Goal: Task Accomplishment & Management: Complete application form

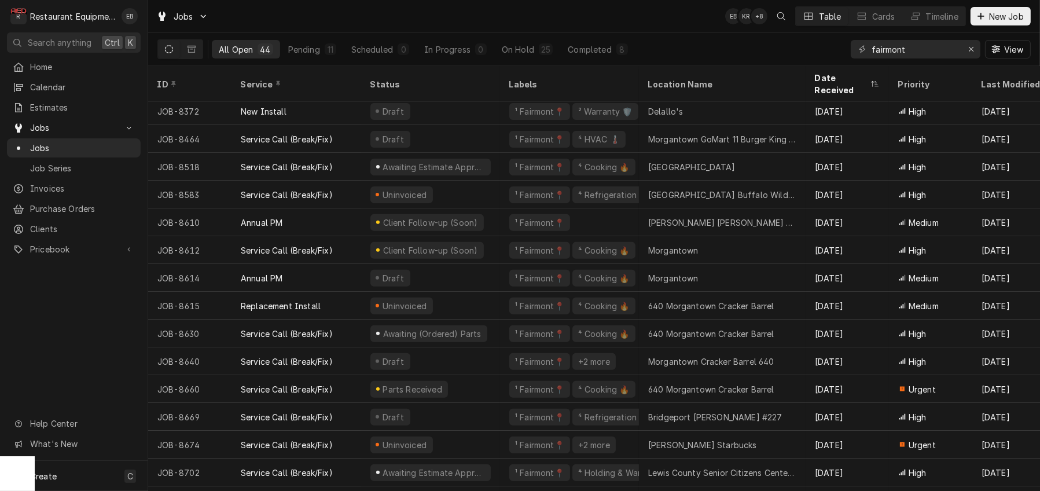
scroll to position [494, 0]
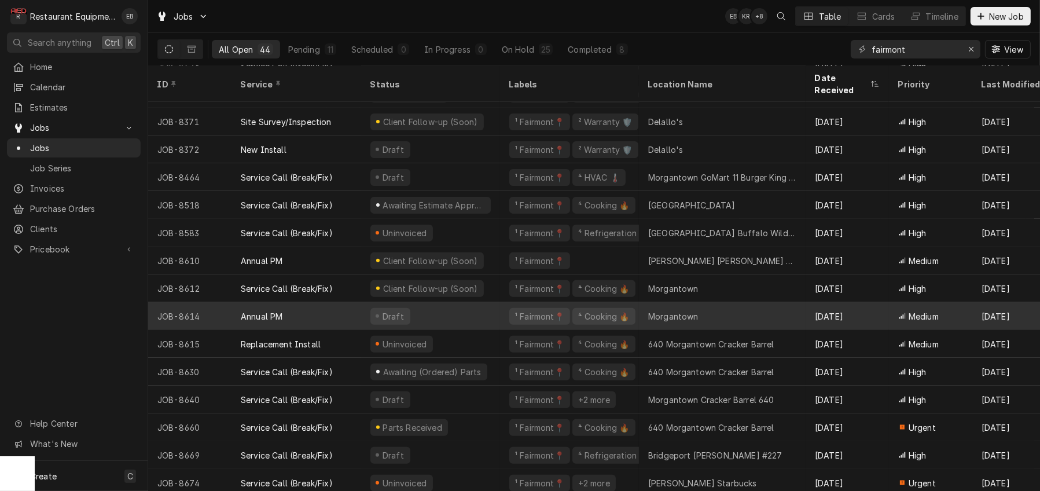
click at [473, 317] on div "Draft" at bounding box center [430, 316] width 139 height 28
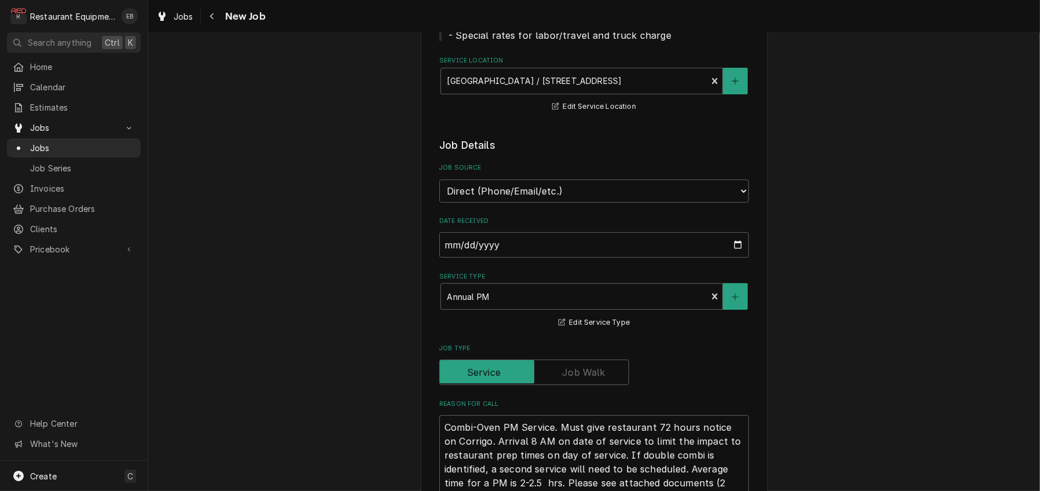
scroll to position [193, 0]
type textarea "x"
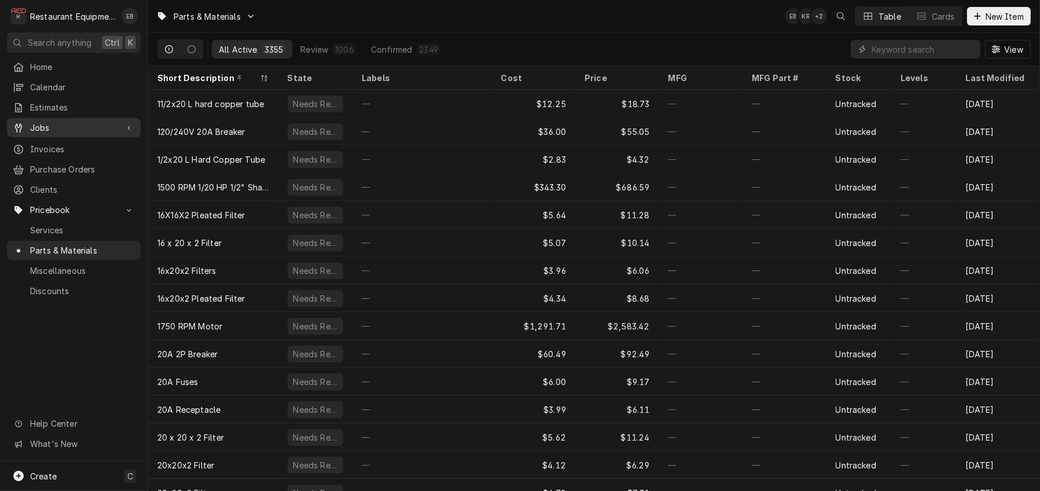
click at [66, 133] on span "Jobs" at bounding box center [73, 128] width 87 height 12
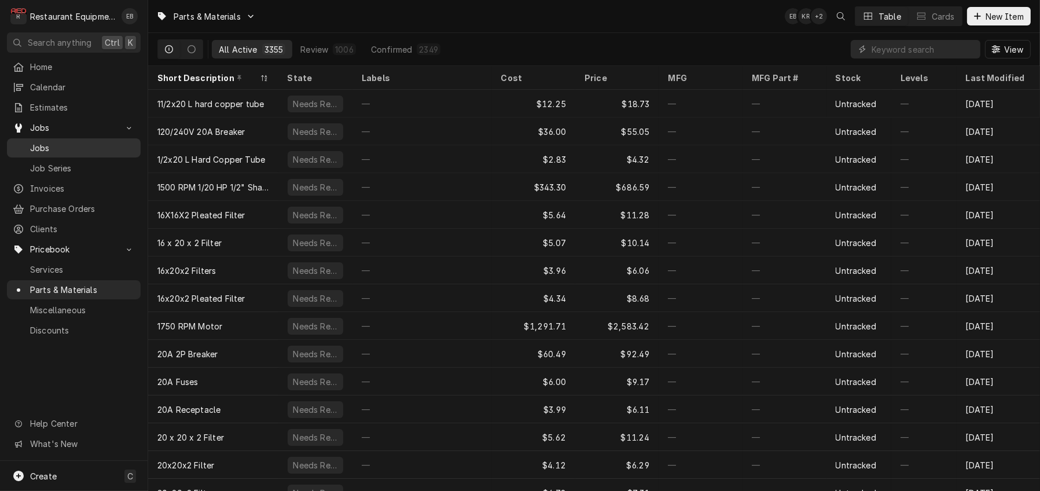
click at [68, 149] on span "Jobs" at bounding box center [82, 148] width 105 height 12
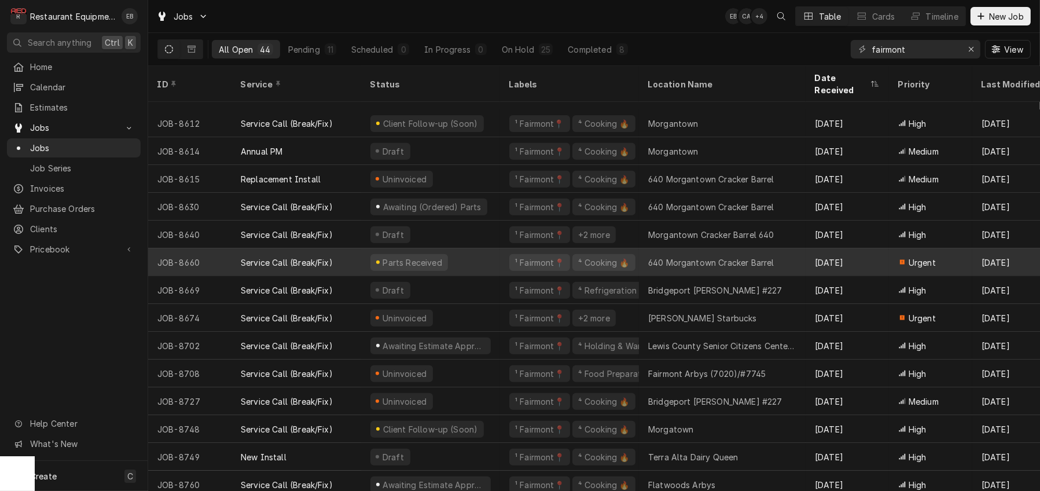
scroll to position [722, 0]
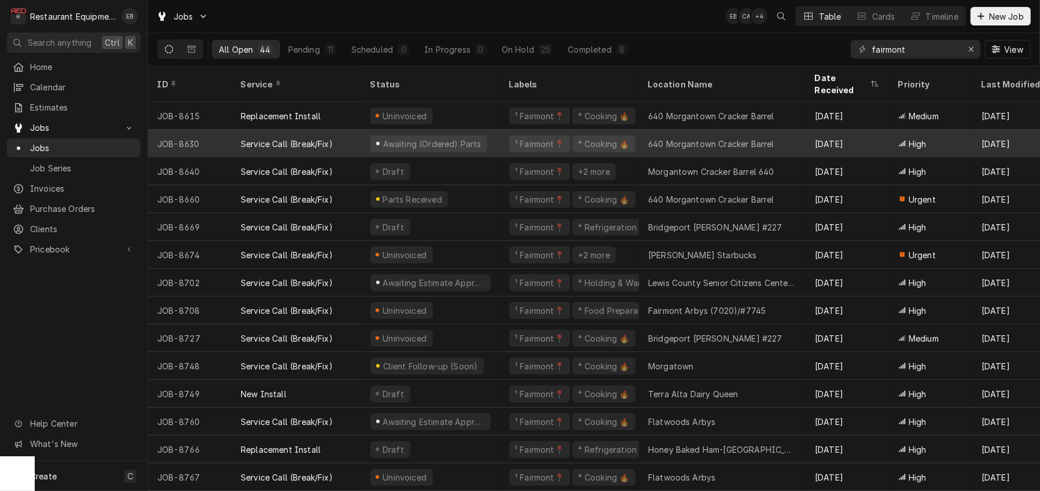
click at [681, 143] on div "640 Morgantown Cracker Barrel" at bounding box center [711, 144] width 126 height 12
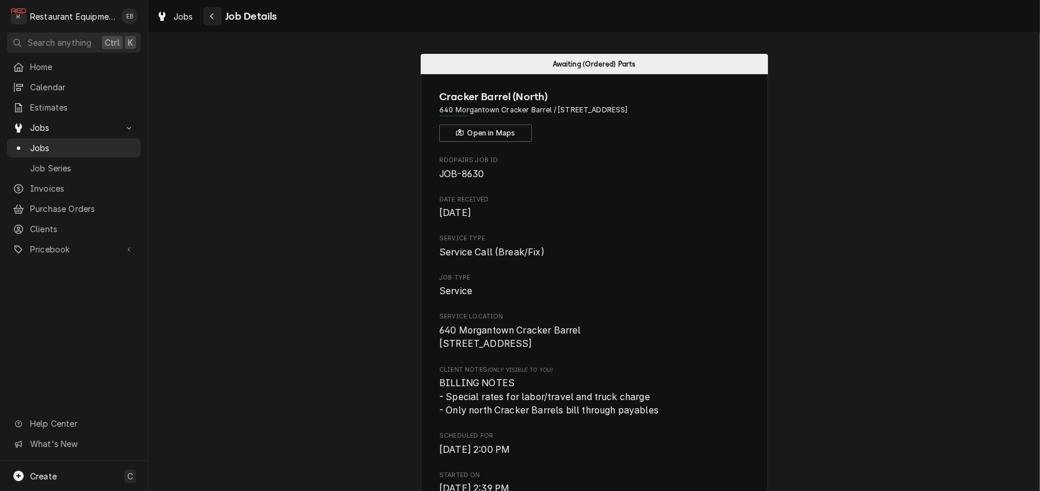
click at [218, 18] on div "Navigate back" at bounding box center [213, 16] width 12 height 12
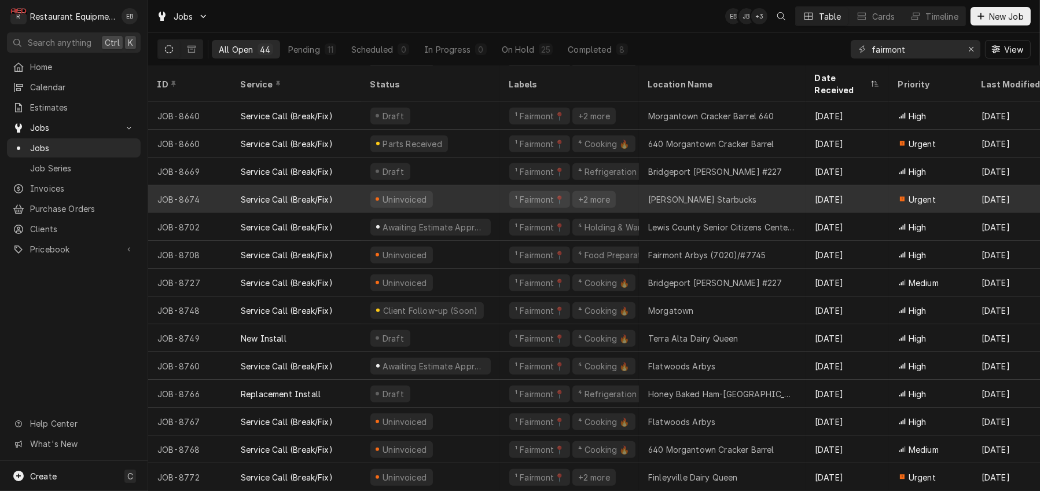
scroll to position [687, 0]
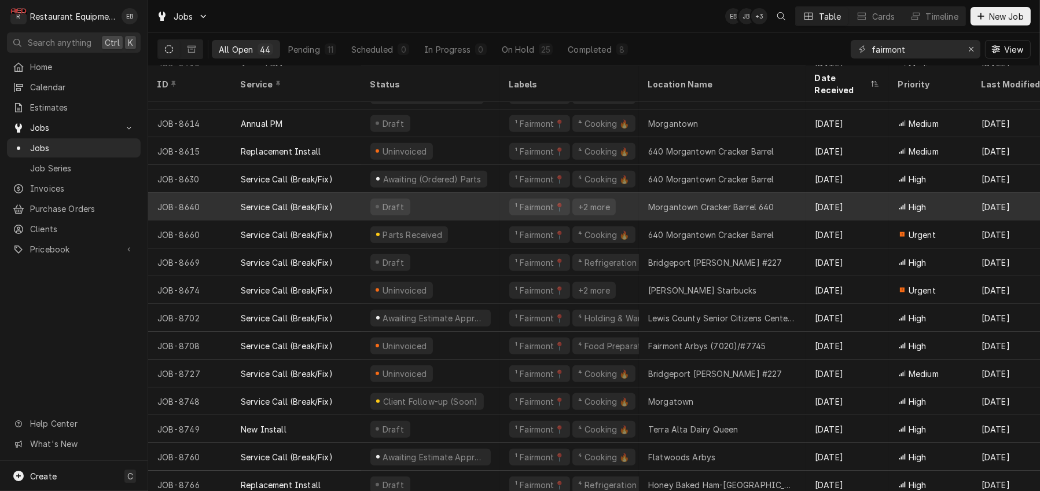
click at [500, 202] on div "Draft" at bounding box center [430, 207] width 139 height 28
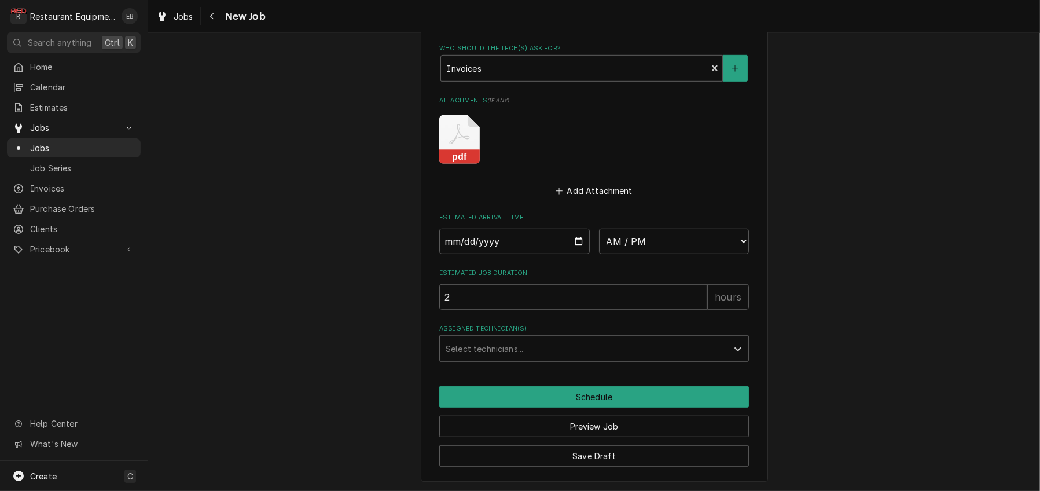
scroll to position [964, 0]
click at [450, 144] on icon "Attachments" at bounding box center [460, 134] width 20 height 20
type textarea "x"
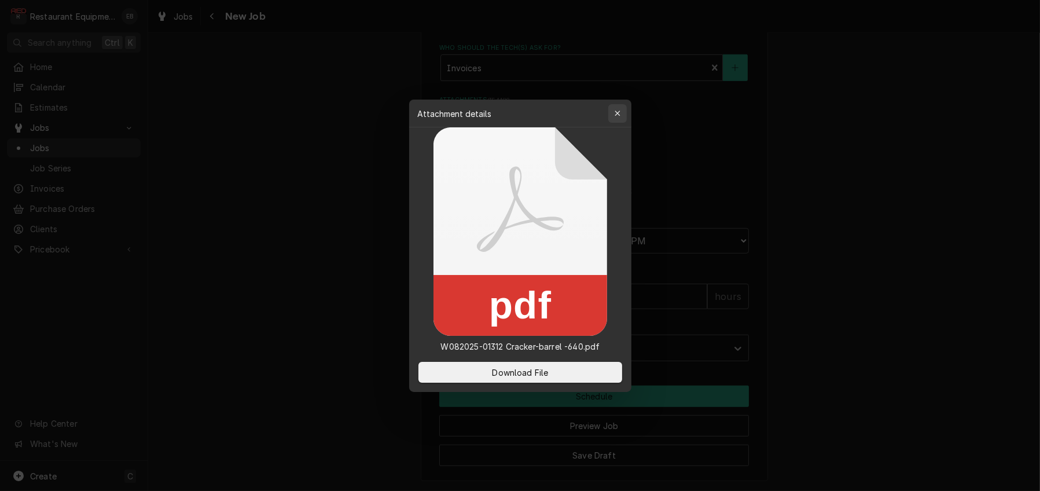
click at [620, 113] on icon "button" at bounding box center [617, 113] width 6 height 8
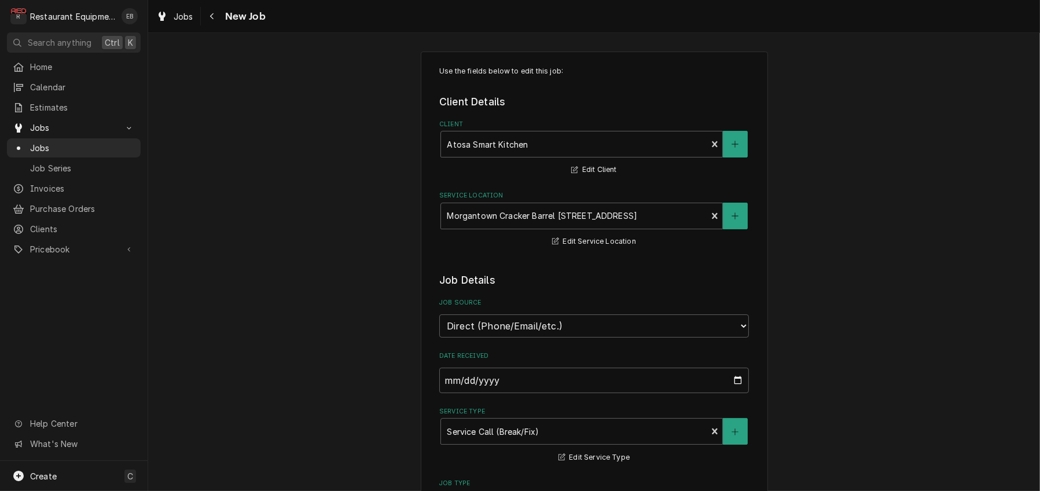
scroll to position [0, 0]
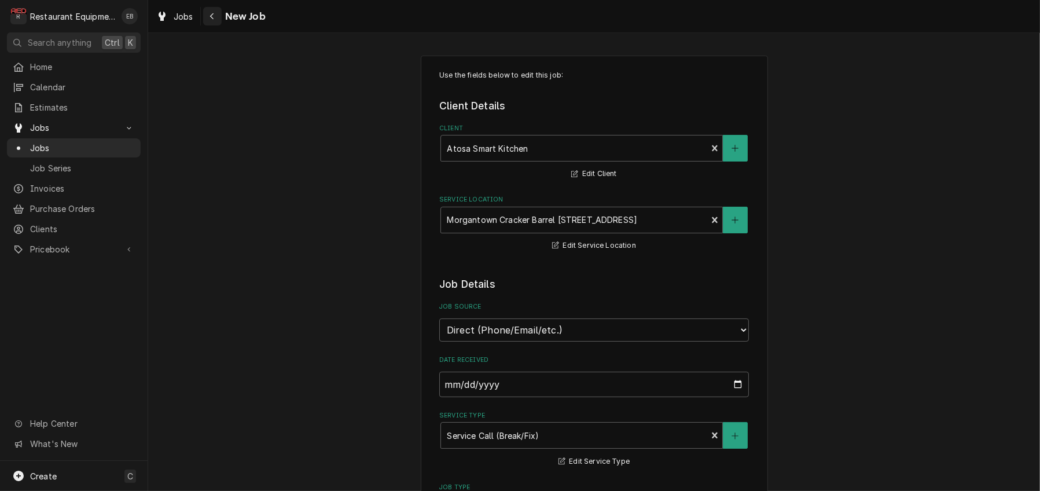
click at [222, 18] on button "Navigate back" at bounding box center [212, 16] width 19 height 19
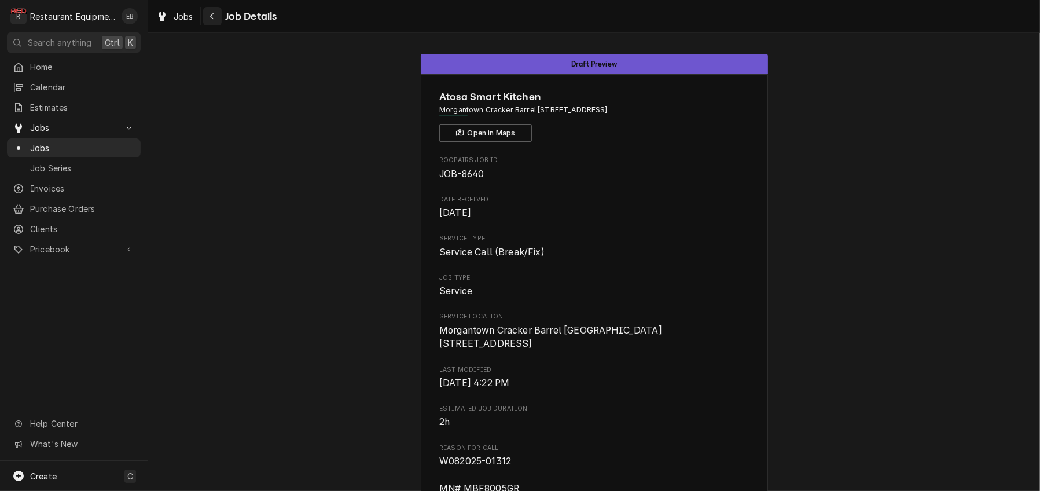
click at [218, 22] on div "Navigate back" at bounding box center [213, 16] width 12 height 12
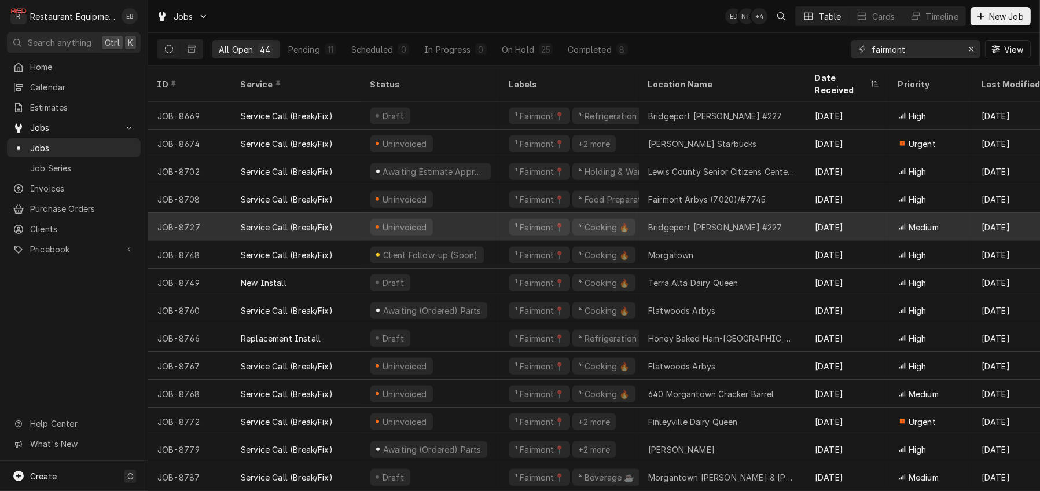
scroll to position [841, 0]
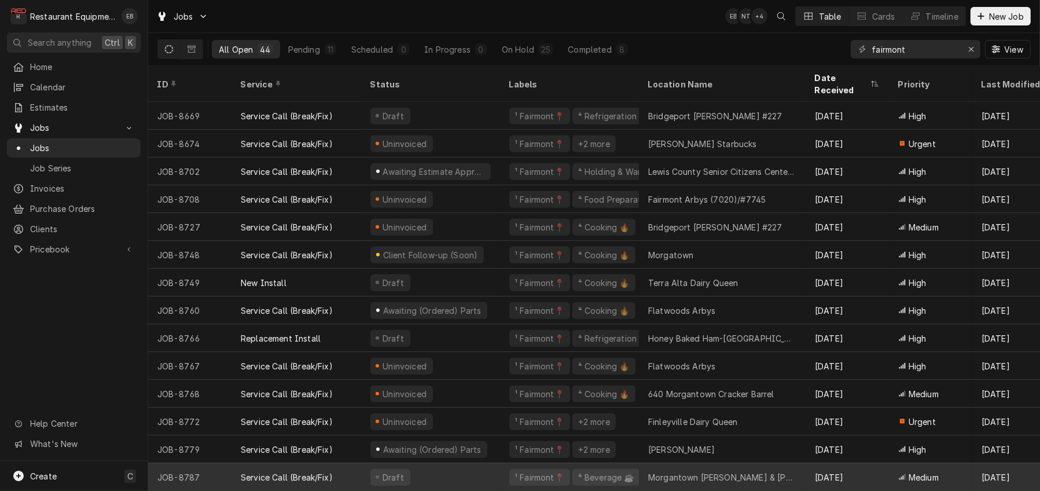
click at [483, 466] on div "Draft" at bounding box center [430, 477] width 139 height 28
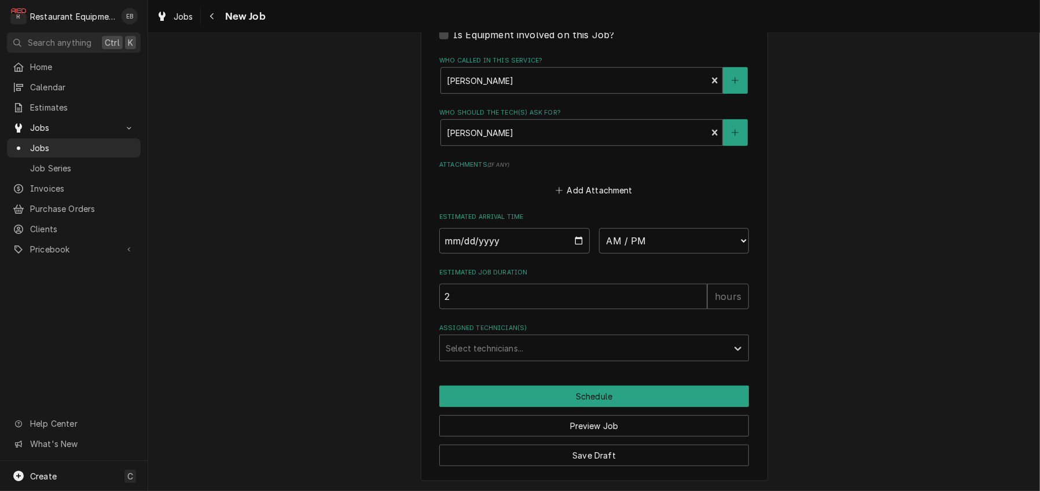
scroll to position [887, 0]
click at [586, 253] on input "Date" at bounding box center [514, 240] width 150 height 25
click at [579, 253] on input "Date" at bounding box center [514, 240] width 150 height 25
type textarea "x"
type input "2025-09-04"
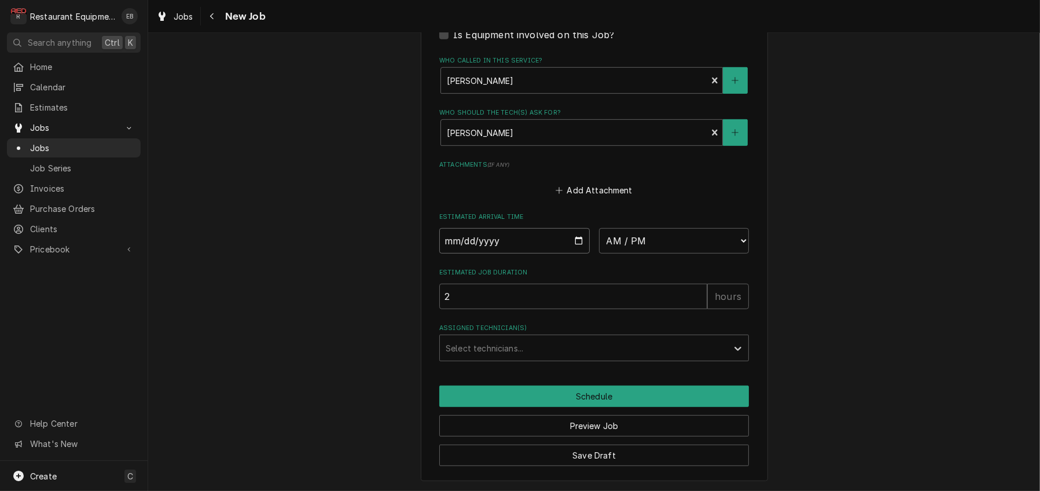
type textarea "x"
click at [711, 253] on select "AM / PM 6:00 AM 6:15 AM 6:30 AM 6:45 AM 7:00 AM 7:15 AM 7:30 AM 7:45 AM 8:00 AM…" at bounding box center [674, 240] width 150 height 25
select select "10:00:00"
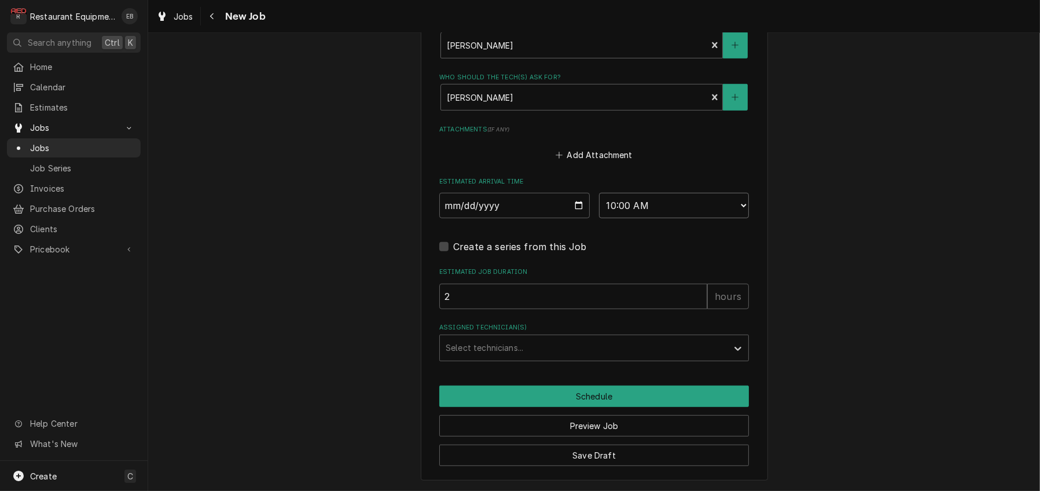
type textarea "x"
click at [507, 358] on div "Assigned Technician(s)" at bounding box center [584, 347] width 276 height 21
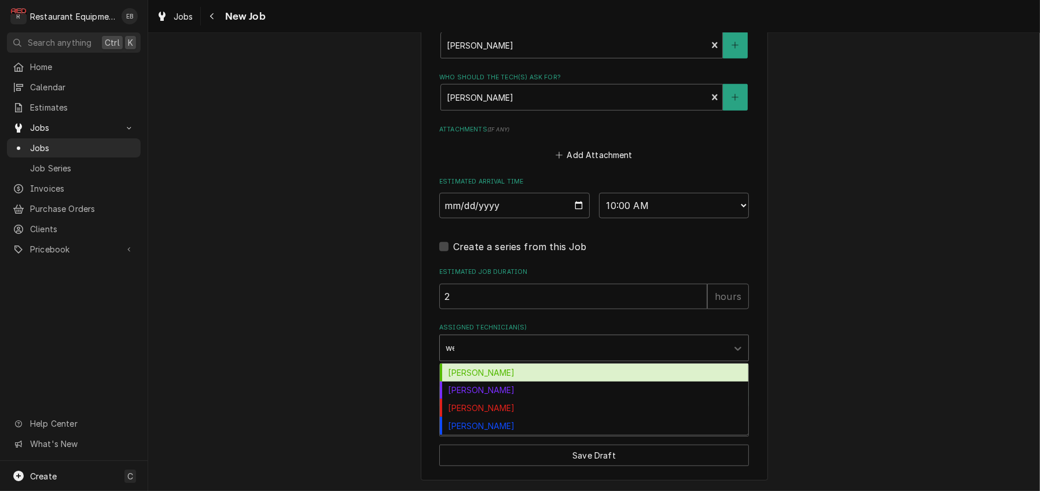
type input "wes"
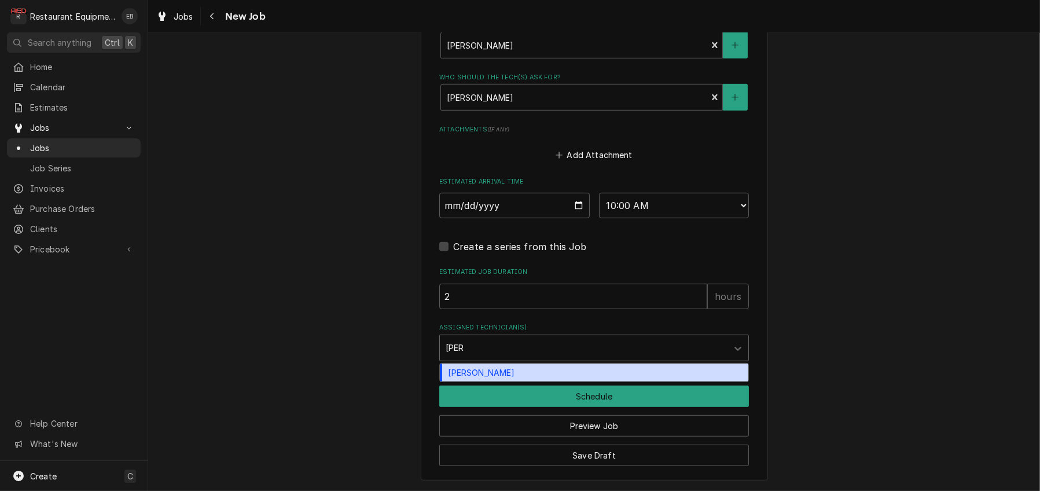
click at [499, 381] on div "Wesley Fisher" at bounding box center [594, 372] width 308 height 18
type textarea "x"
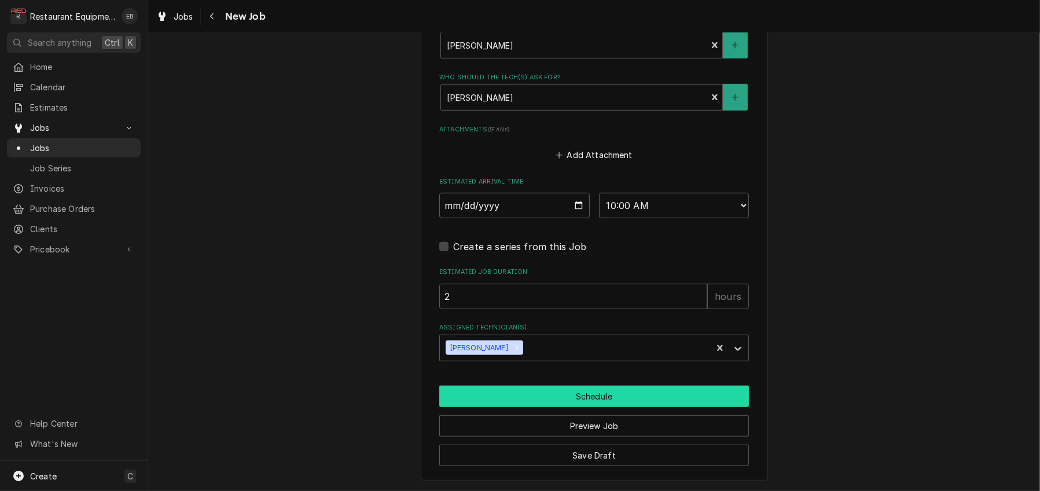
click at [523, 387] on button "Schedule" at bounding box center [594, 395] width 310 height 21
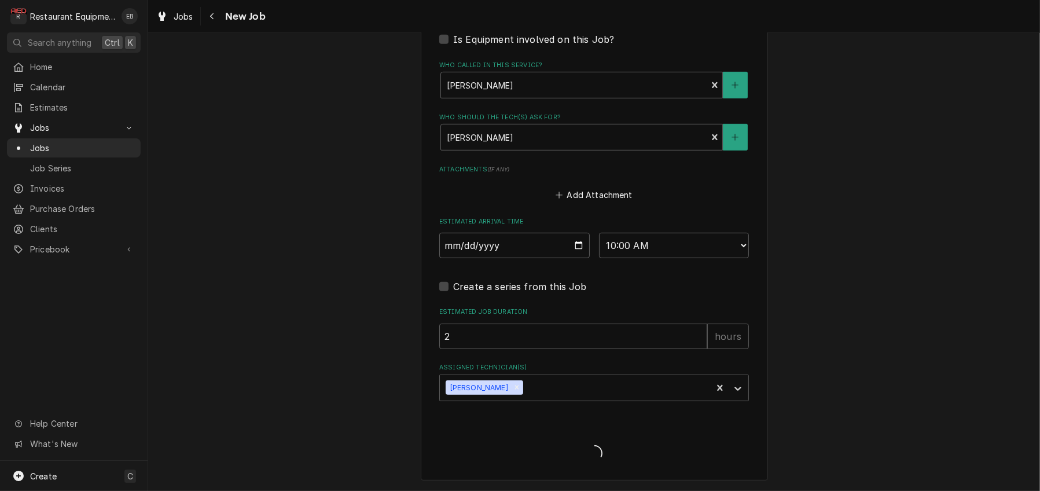
type textarea "x"
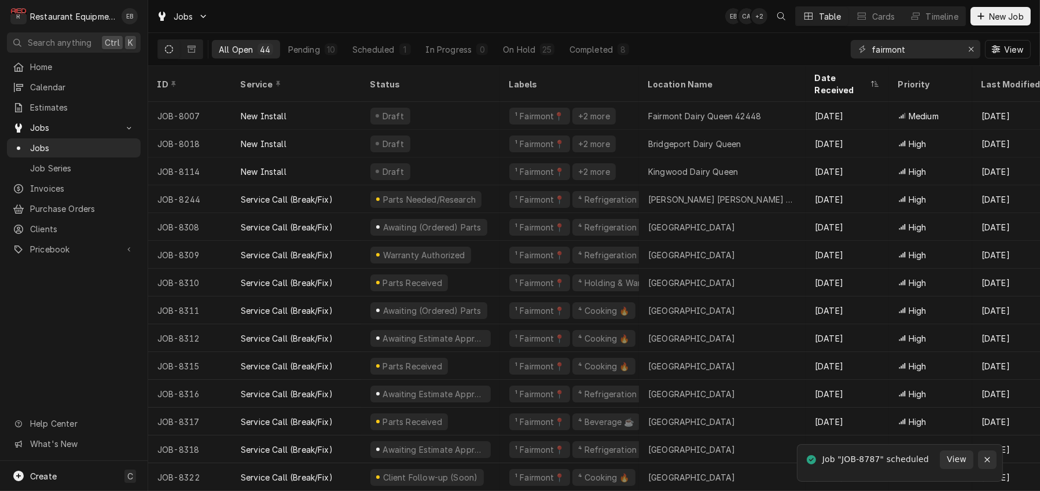
click at [981, 459] on div "Notifications alt+T" at bounding box center [987, 460] width 12 height 12
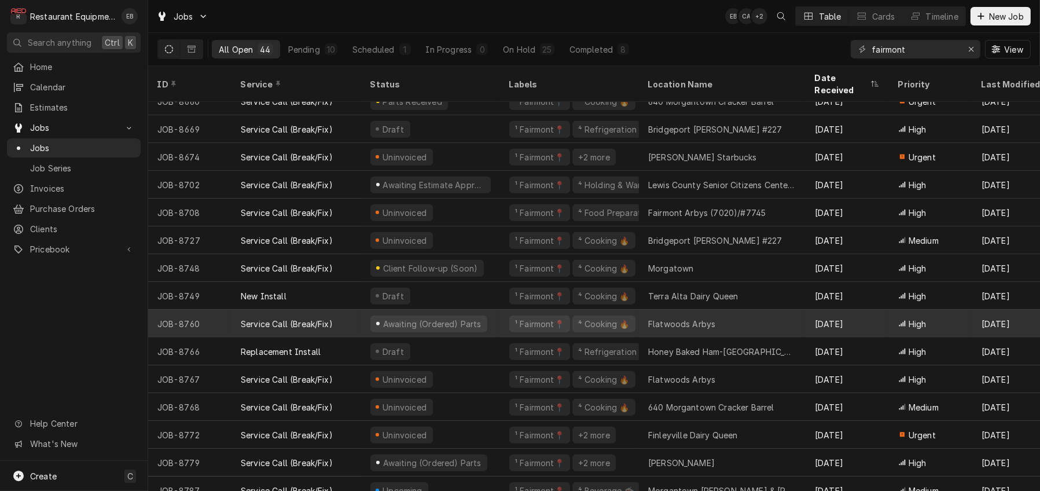
scroll to position [841, 0]
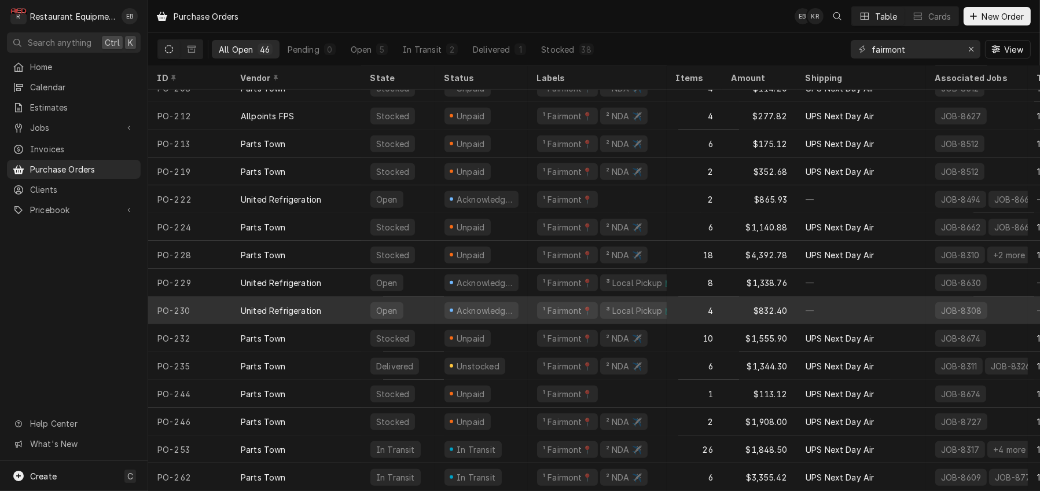
scroll to position [887, 0]
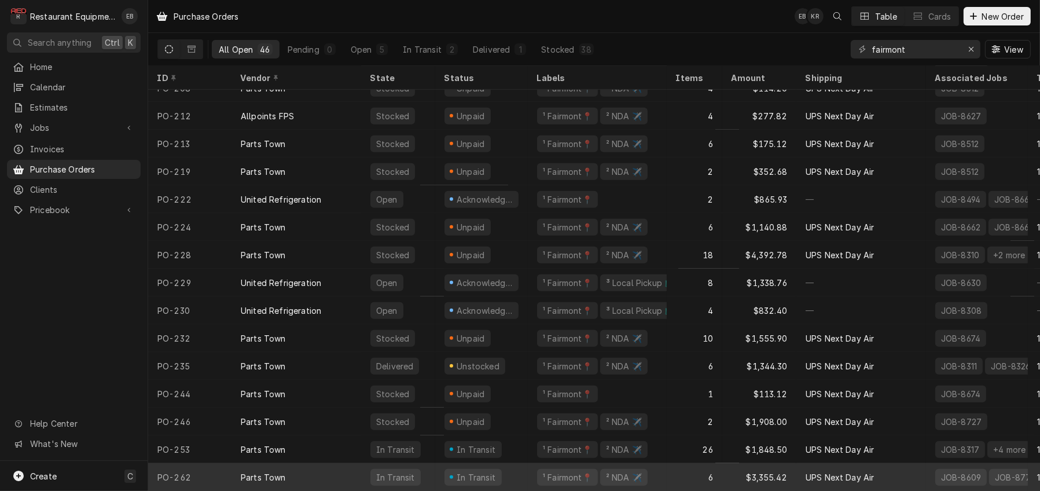
click at [345, 470] on div "Parts Town" at bounding box center [296, 477] width 130 height 28
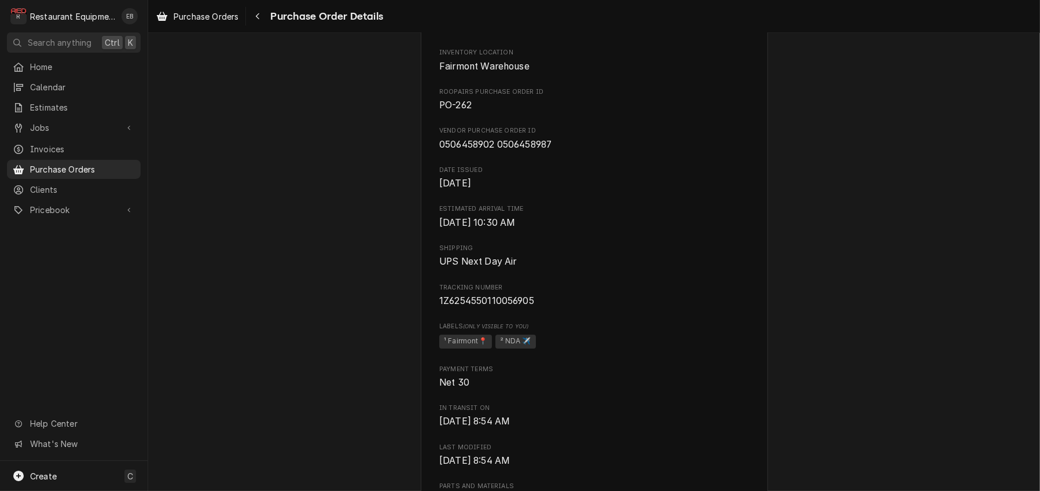
scroll to position [385, 0]
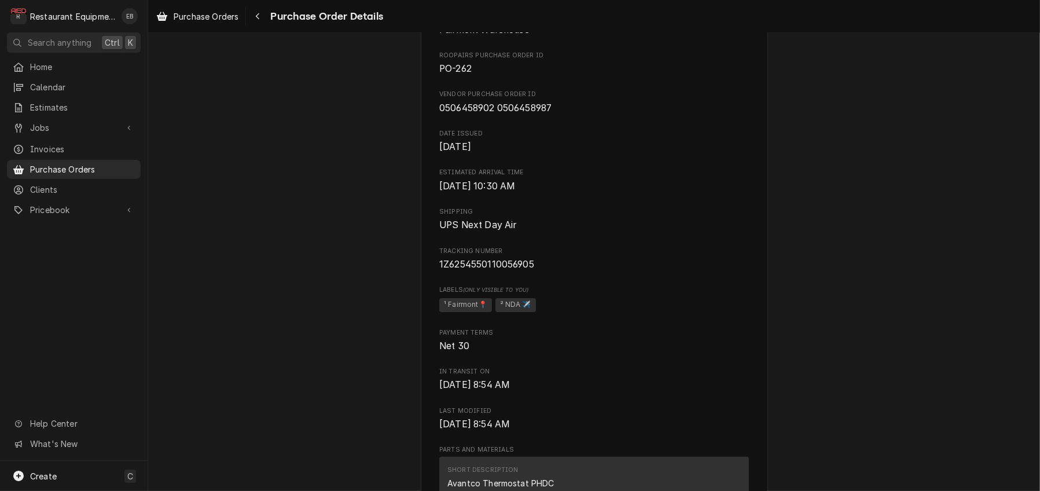
drag, startPoint x: 545, startPoint y: 306, endPoint x: 335, endPoint y: 283, distance: 210.7
click at [335, 284] on div "In Transit Vendor Parts Town 1200 Greenbriar Dr Addison, IL 60101 Bill To Resta…" at bounding box center [594, 485] width 892 height 1675
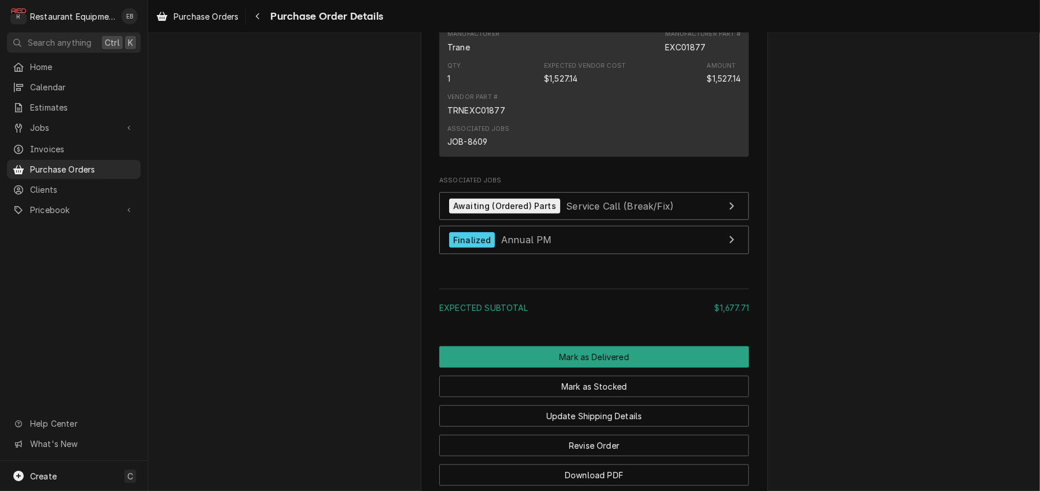
scroll to position [1196, 0]
